Goal: Task Accomplishment & Management: Use online tool/utility

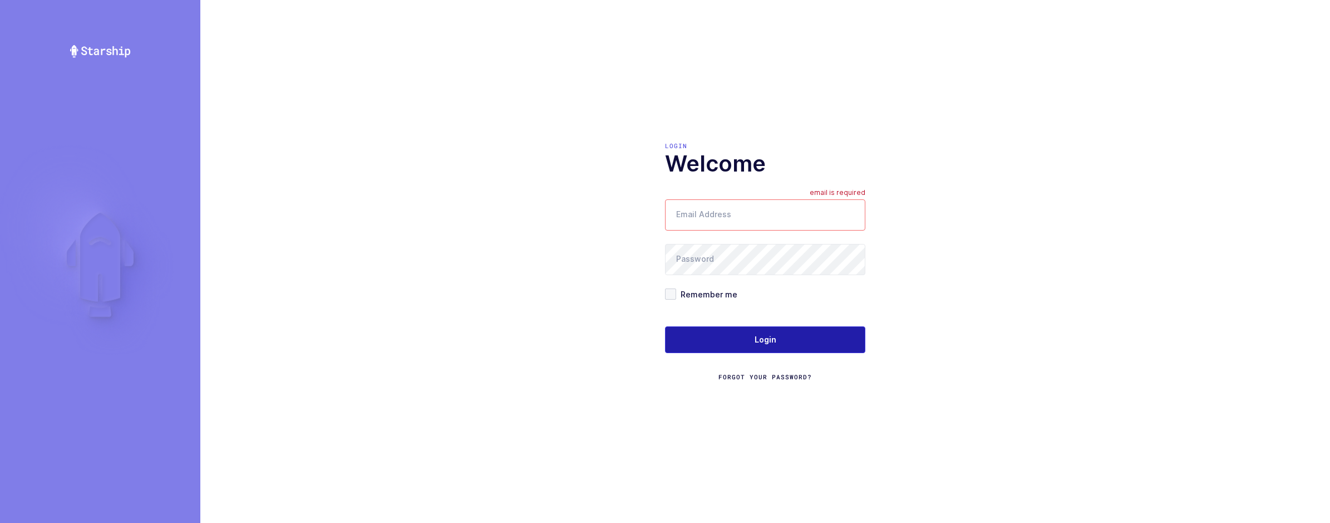
type input "[EMAIL_ADDRESS][DOMAIN_NAME]"
click at [722, 342] on button "Login" at bounding box center [765, 339] width 200 height 27
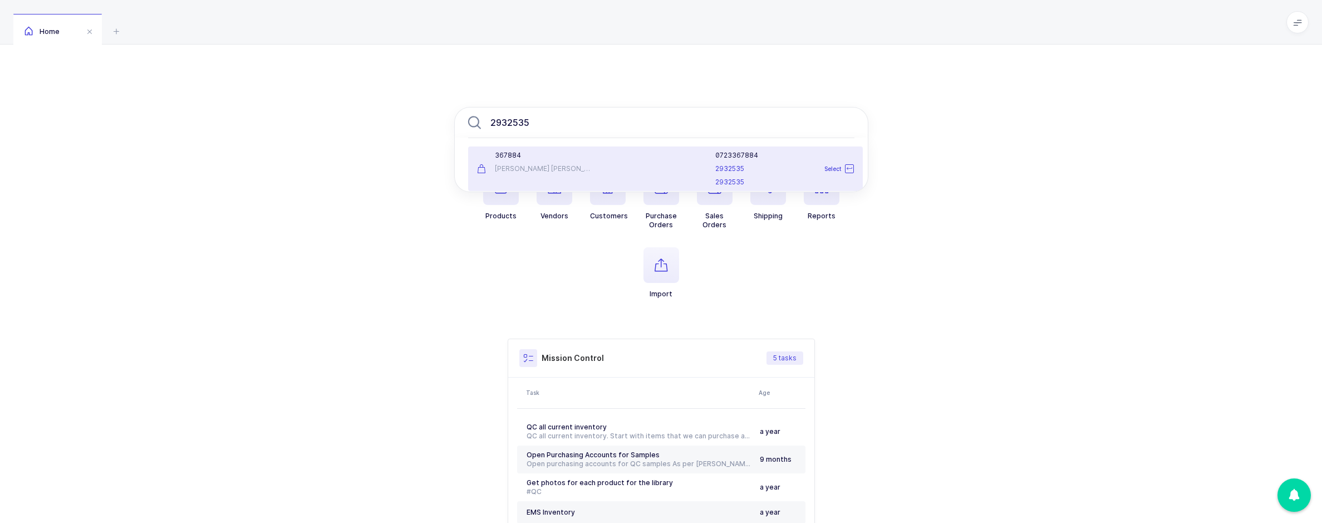
type input "2932535"
click at [551, 149] on li "367884 Becton Dickinson 0723367884 2932535 2932535 Select" at bounding box center [665, 168] width 395 height 45
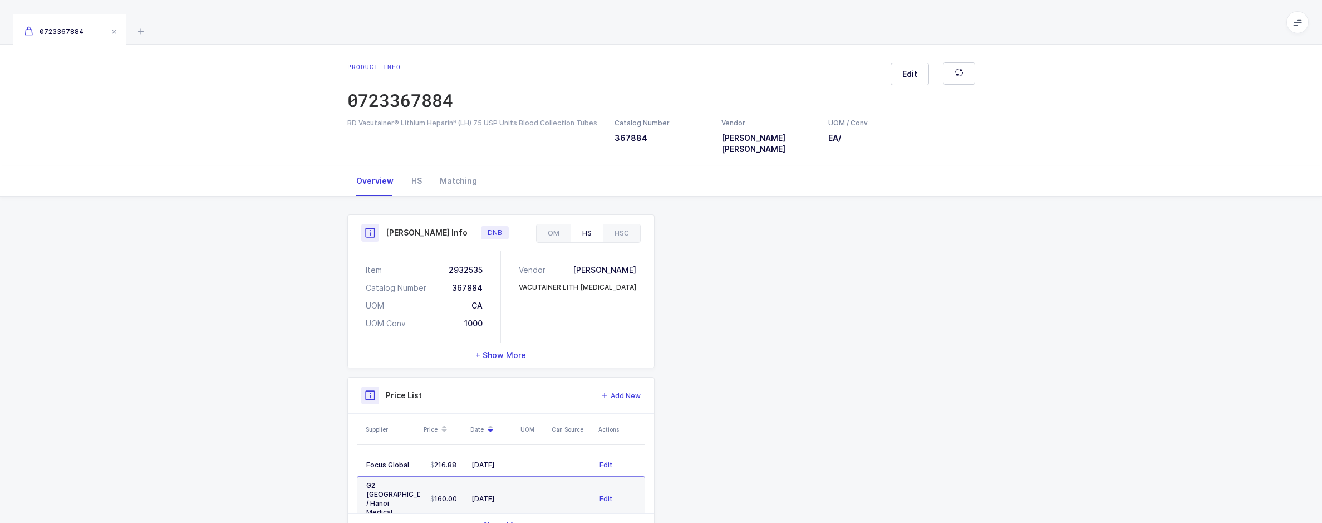
click at [560, 215] on div "Henry Schein Info DNB" at bounding box center [501, 233] width 306 height 36
click at [559, 224] on div "OM" at bounding box center [554, 233] width 34 height 18
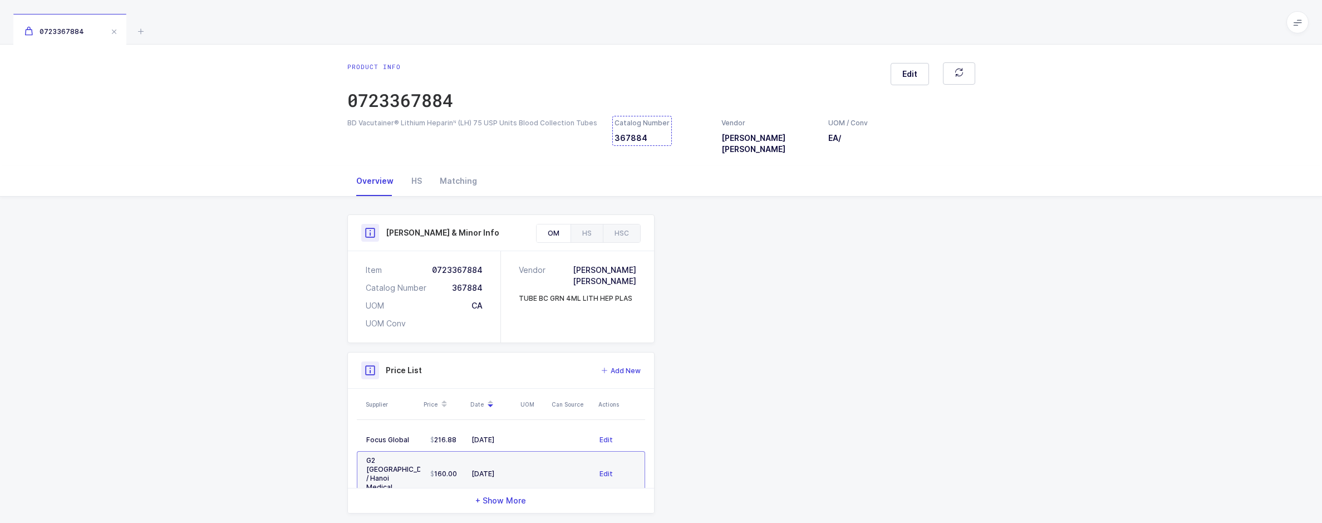
click at [637, 140] on div "Catalog Number 367884" at bounding box center [641, 131] width 55 height 26
click at [137, 31] on icon at bounding box center [140, 30] width 13 height 13
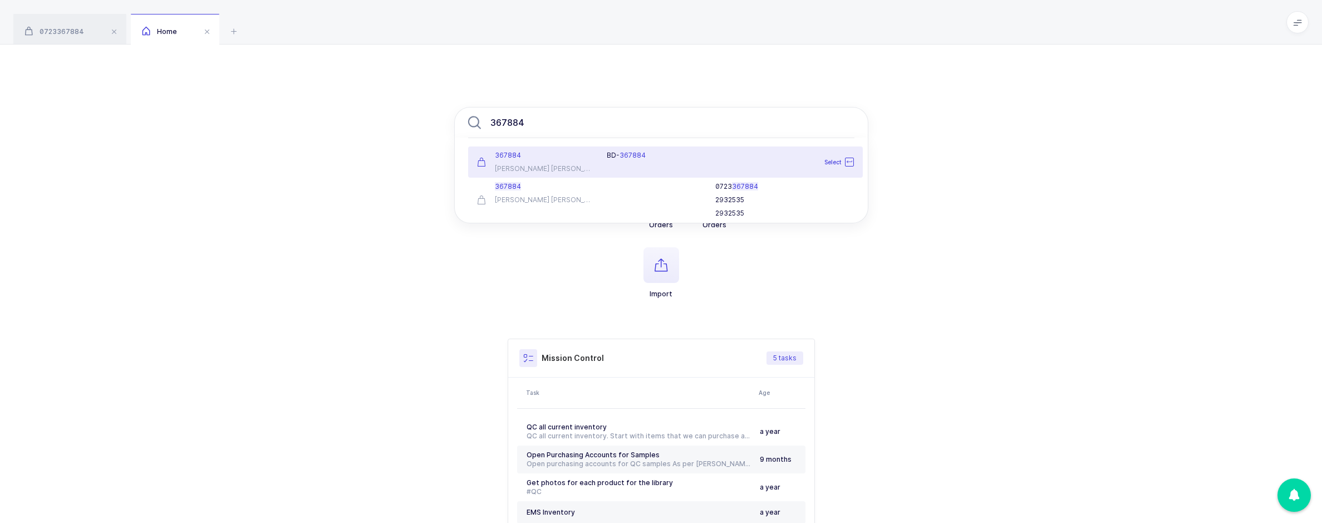
type input "367884"
click at [539, 157] on div "367884" at bounding box center [535, 155] width 117 height 9
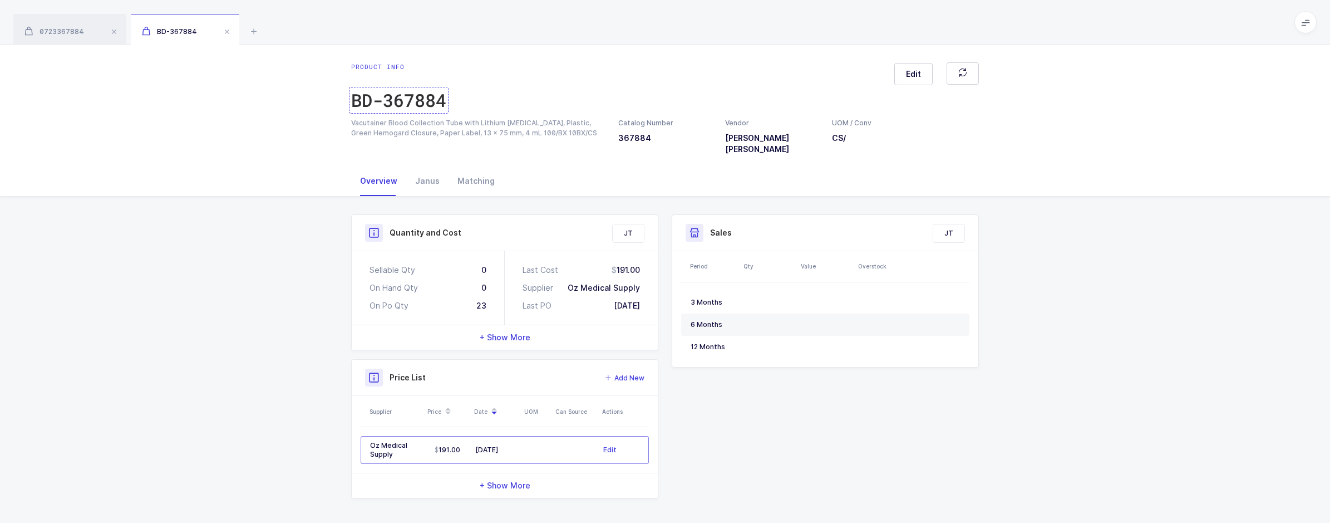
click at [436, 101] on div "BD-367884" at bounding box center [398, 100] width 95 height 22
click at [58, 37] on div "0723367884" at bounding box center [69, 29] width 113 height 31
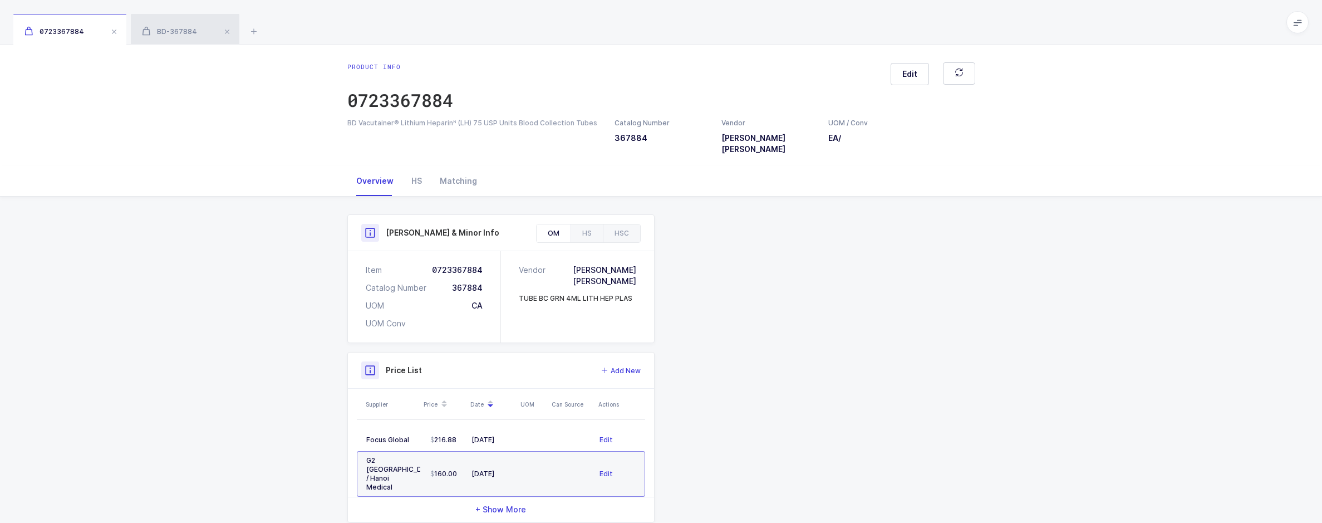
click at [169, 38] on div "BD-367884" at bounding box center [185, 29] width 109 height 31
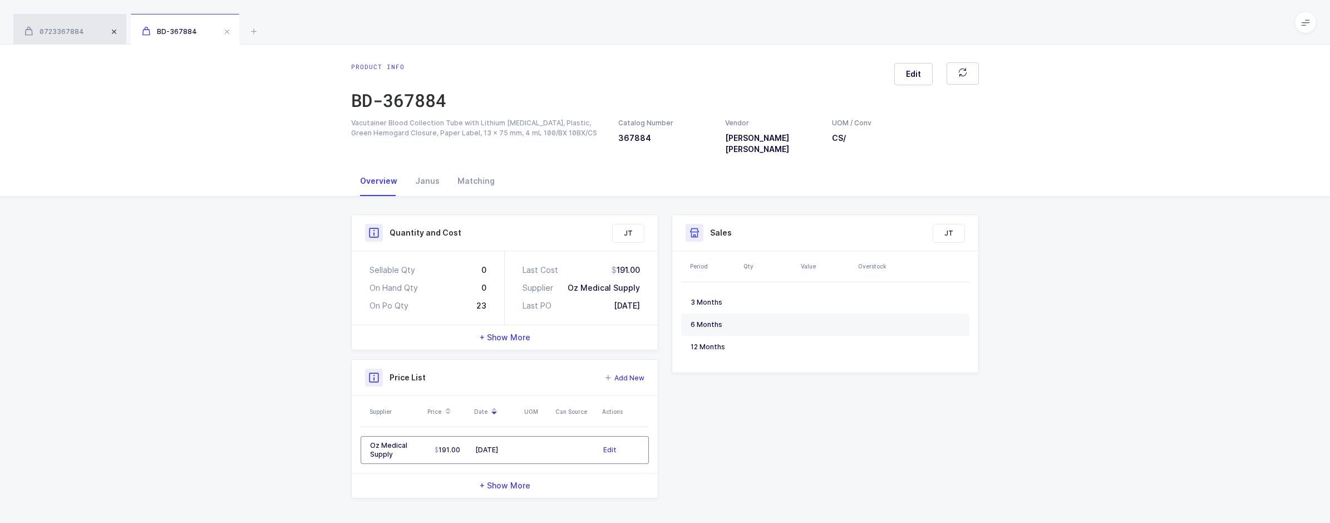
click at [107, 33] on span at bounding box center [113, 31] width 13 height 13
click at [131, 32] on icon at bounding box center [136, 30] width 13 height 13
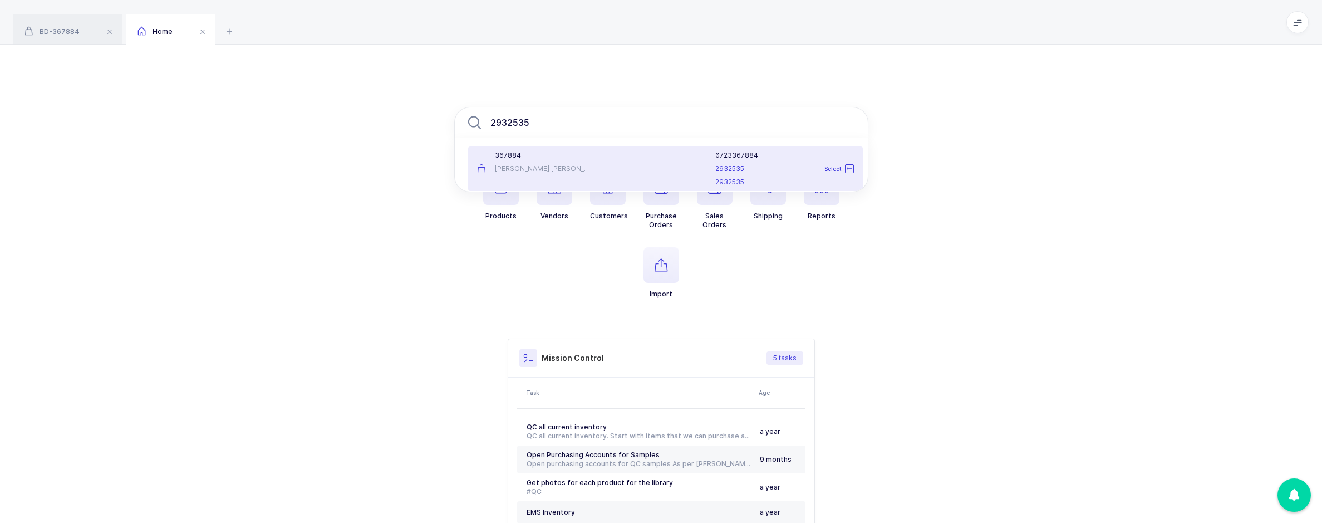
type input "2932535"
click at [605, 176] on div at bounding box center [654, 169] width 109 height 36
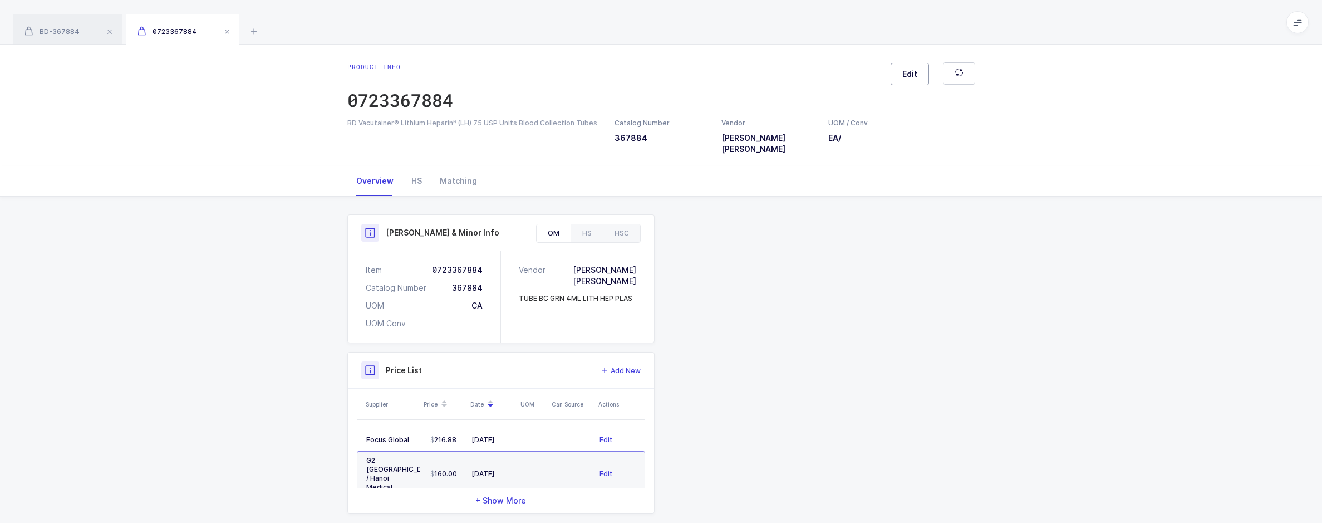
click at [921, 73] on button "Edit" at bounding box center [909, 74] width 38 height 22
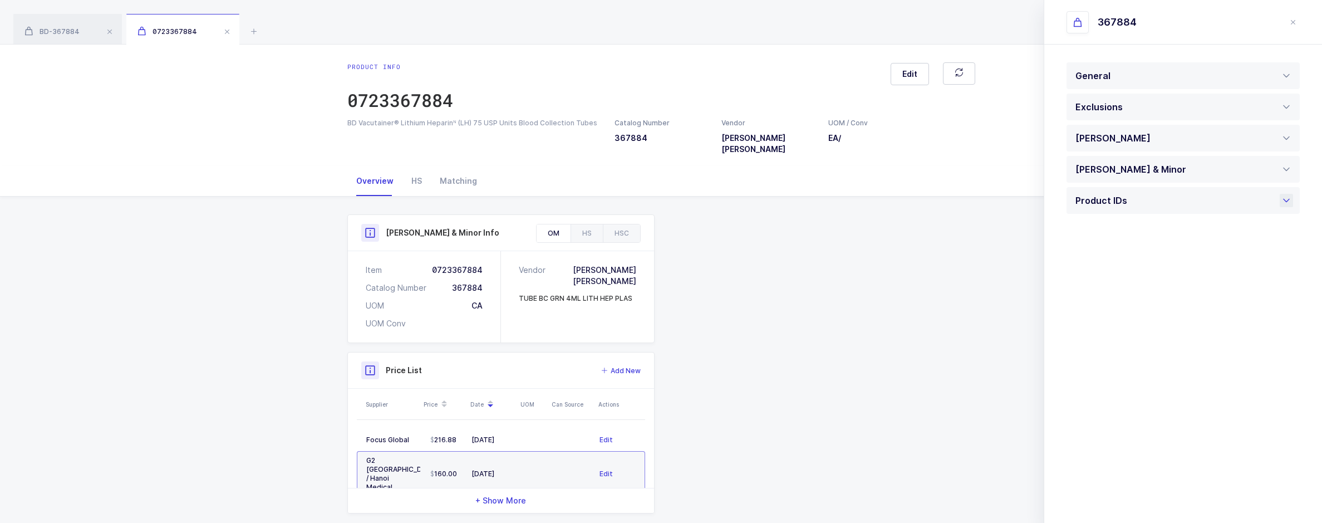
click at [1151, 210] on div "Product IDs" at bounding box center [1182, 200] width 233 height 27
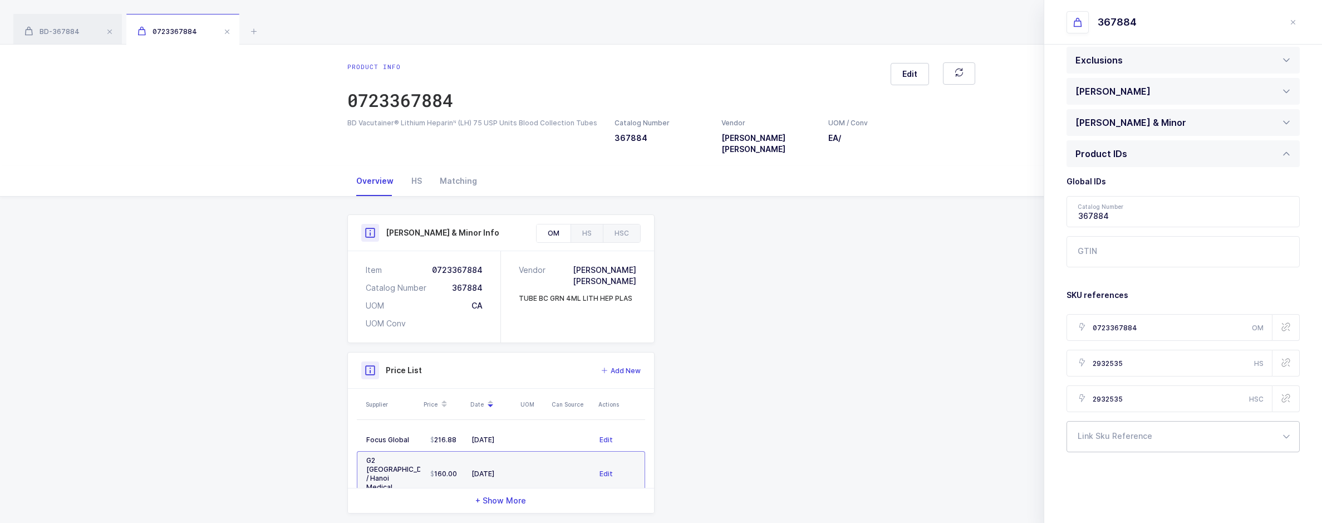
click at [1131, 426] on div at bounding box center [1182, 436] width 233 height 31
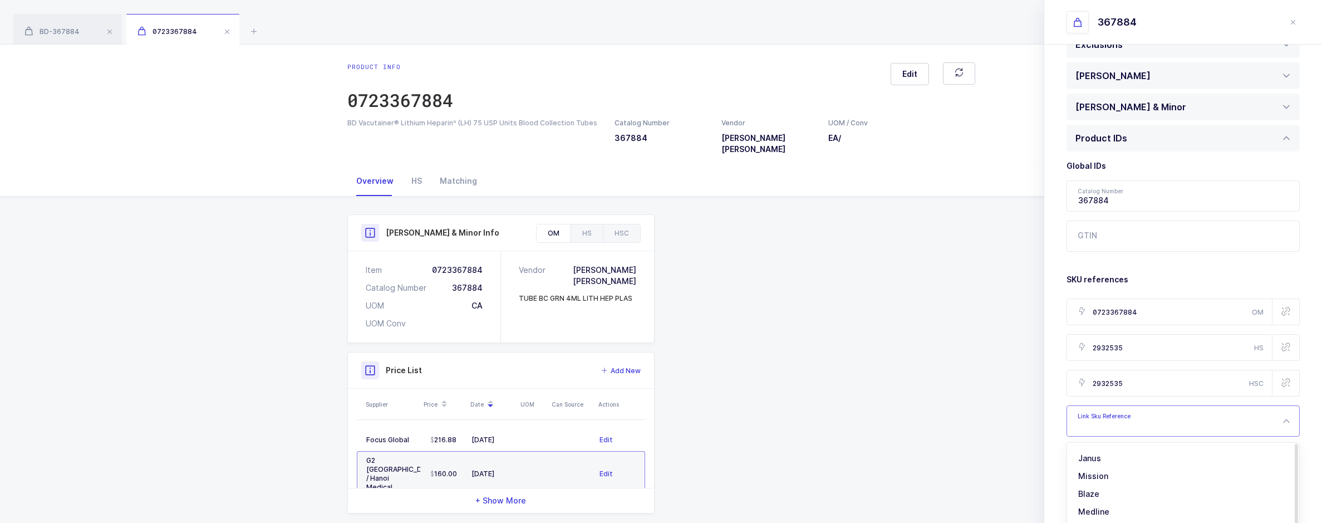
scroll to position [80, 0]
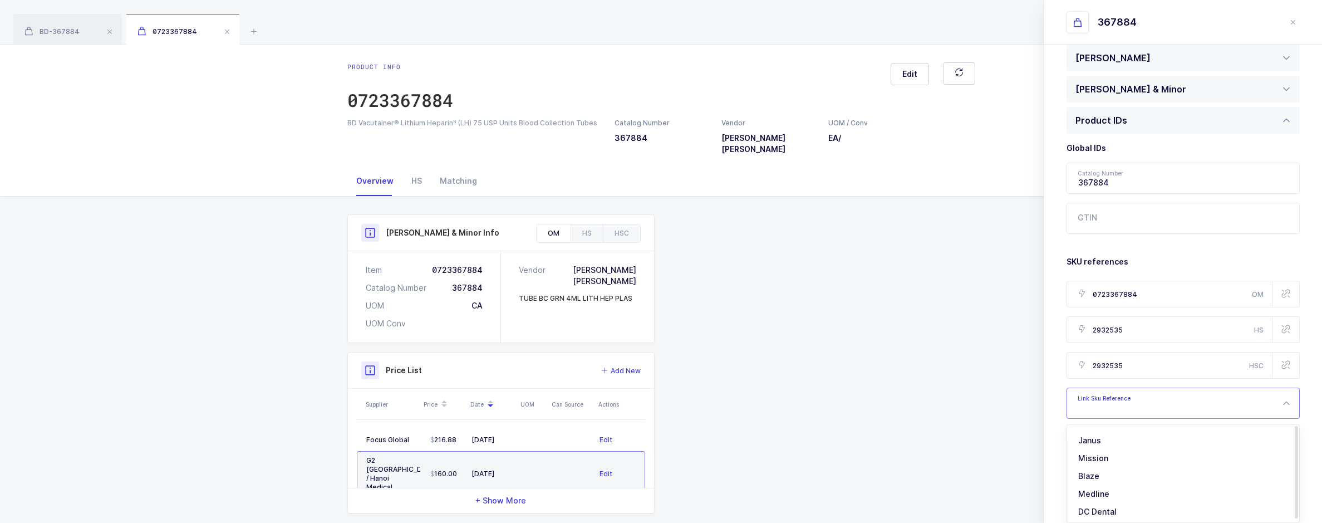
click at [1126, 429] on ul "Janus Mission Blaze Medline DC Dental" at bounding box center [1187, 479] width 240 height 109
click at [1117, 439] on li "Janus" at bounding box center [1187, 440] width 232 height 18
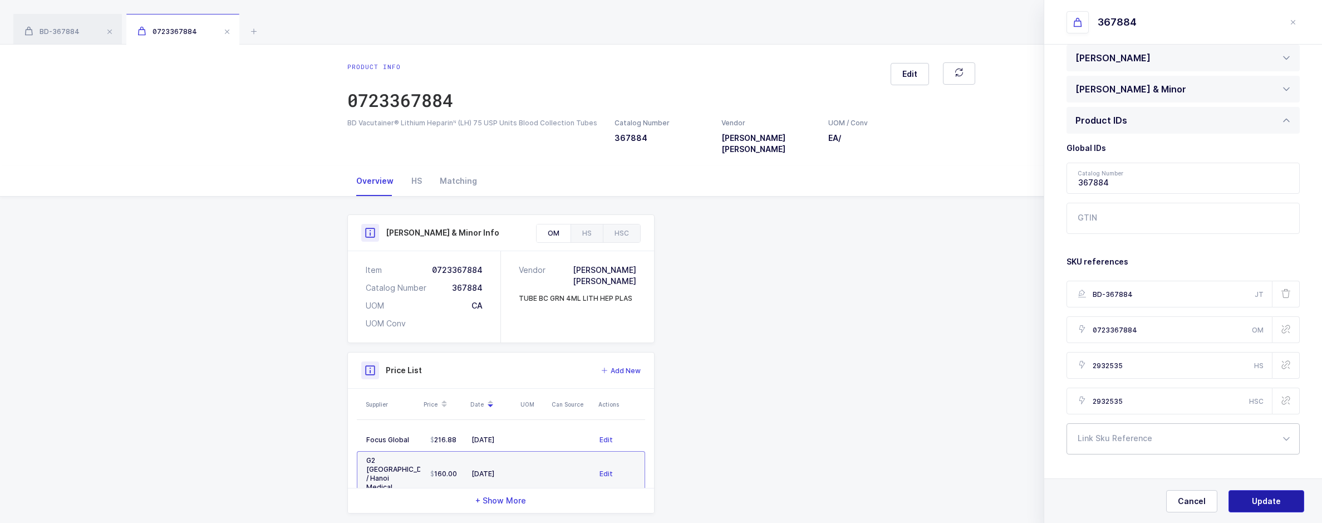
type input "BD-367884"
click at [1266, 504] on span "Update" at bounding box center [1266, 500] width 29 height 11
click at [1266, 504] on span "Yes, Update" at bounding box center [1266, 500] width 47 height 11
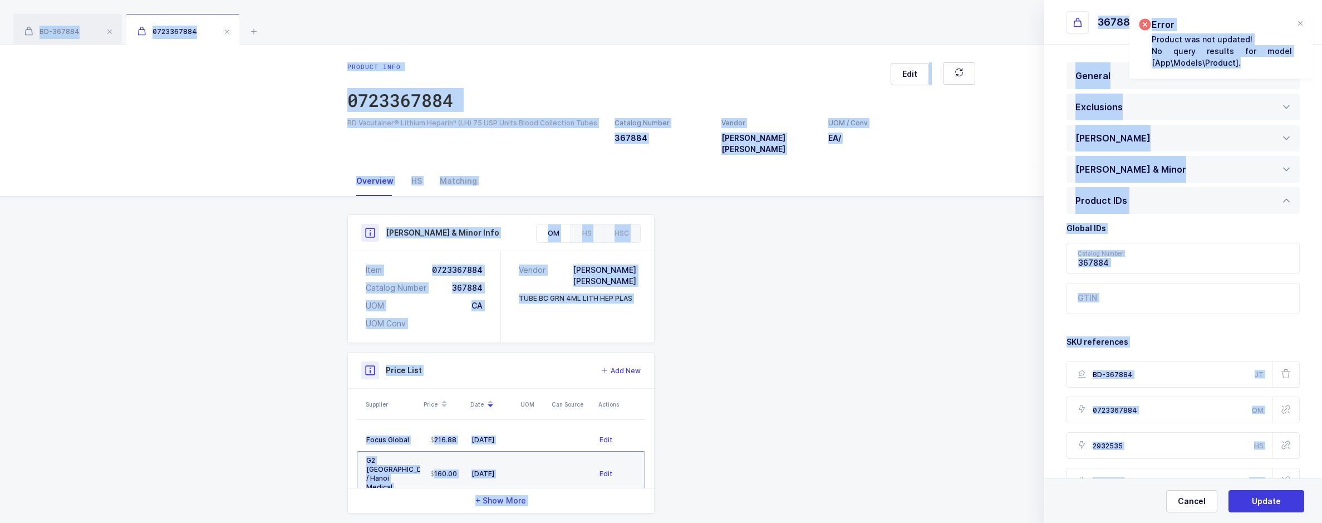
drag, startPoint x: 1022, startPoint y: 2, endPoint x: 1303, endPoint y: 67, distance: 288.5
click at [1303, 67] on body "Apps Core Warehouse Admin Mission Control Purchasing Sameer K. Logout Account S…" at bounding box center [661, 270] width 1322 height 540
click at [696, 497] on div "Product Info Catalog Number 367884 Vendor Becton Dickinson UOM / Conv EA / Desc…" at bounding box center [661, 363] width 641 height 299
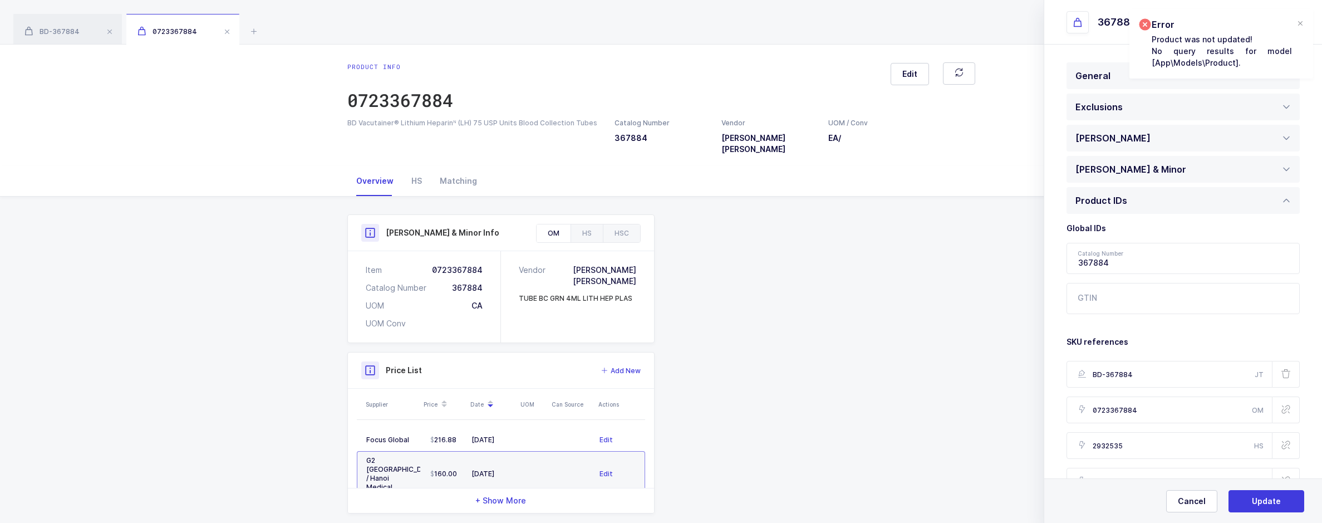
click at [826, 105] on div "Product info 0723367884 Edit" at bounding box center [661, 90] width 628 height 56
